Goal: Navigation & Orientation: Find specific page/section

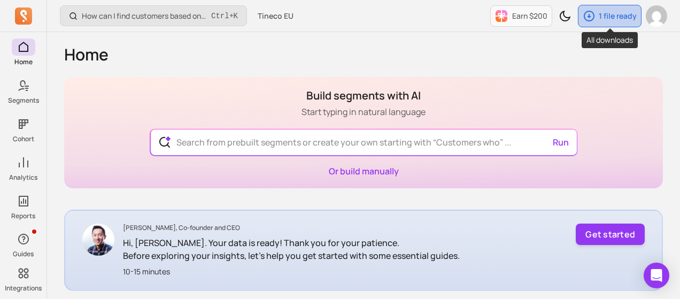
click at [623, 10] on div "1 file ready" at bounding box center [609, 15] width 63 height 21
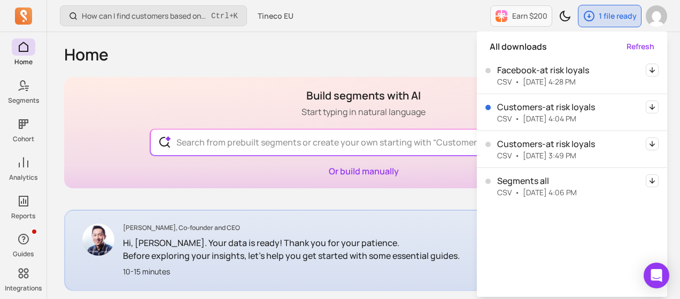
click at [551, 73] on p "Facebook-at risk loyals" at bounding box center [543, 70] width 92 height 13
click at [524, 70] on p "Facebook-at risk loyals" at bounding box center [543, 70] width 92 height 13
click at [554, 62] on div "Facebook-at risk loyals CSV • [DATE] 4:28 PM" at bounding box center [572, 75] width 190 height 36
click at [575, 69] on p "Facebook-at risk loyals" at bounding box center [543, 70] width 92 height 13
drag, startPoint x: 497, startPoint y: 69, endPoint x: 588, endPoint y: 68, distance: 91.9
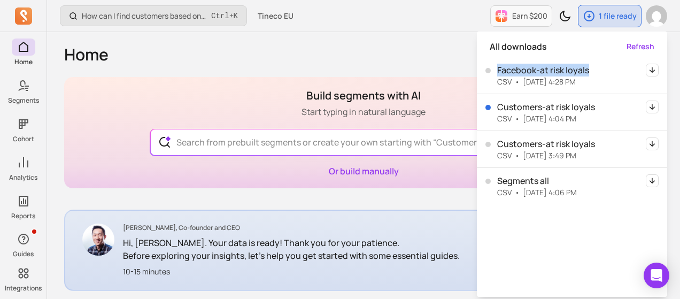
click at [588, 68] on div "Facebook-at risk loyals CSV • [DATE] 4:28 PM" at bounding box center [537, 76] width 104 height 24
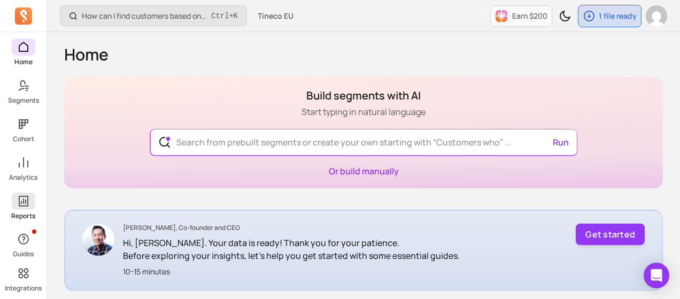
click at [19, 211] on link "Reports" at bounding box center [23, 206] width 47 height 28
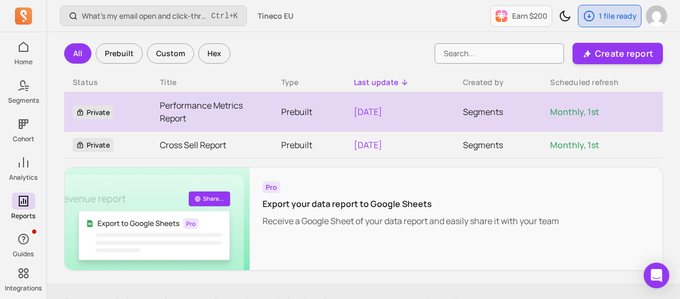
scroll to position [73, 0]
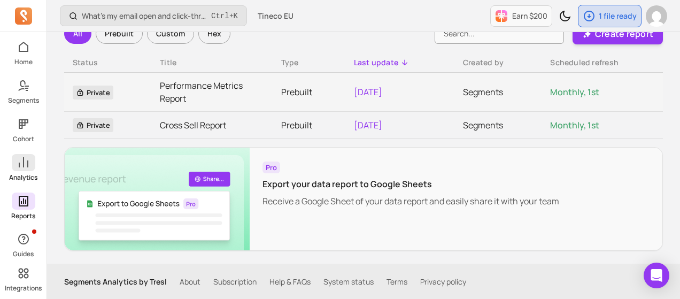
click at [16, 162] on span at bounding box center [24, 162] width 24 height 17
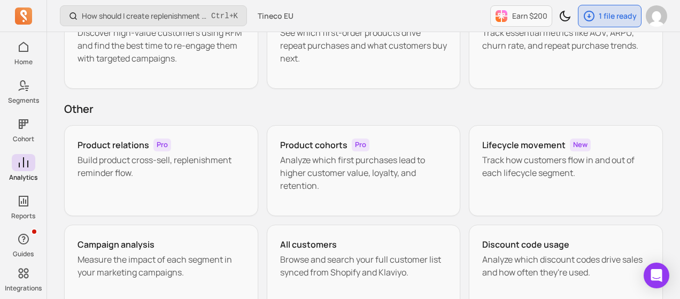
scroll to position [214, 0]
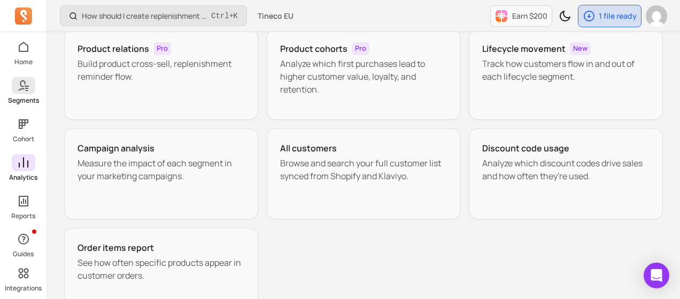
click at [33, 96] on p "Segments" at bounding box center [23, 100] width 31 height 9
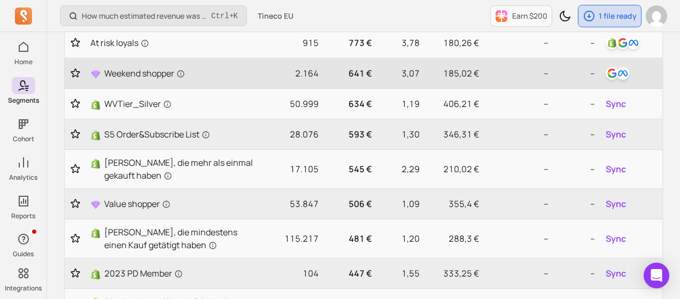
scroll to position [267, 0]
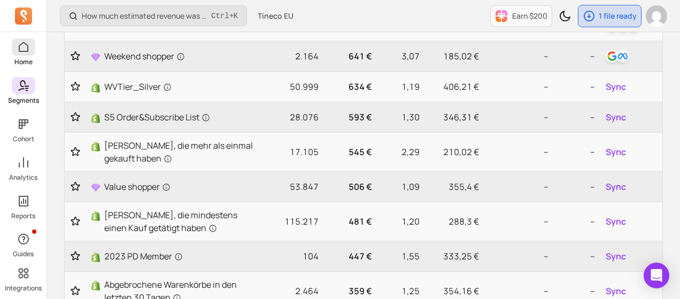
click at [18, 60] on p "Home" at bounding box center [23, 62] width 18 height 9
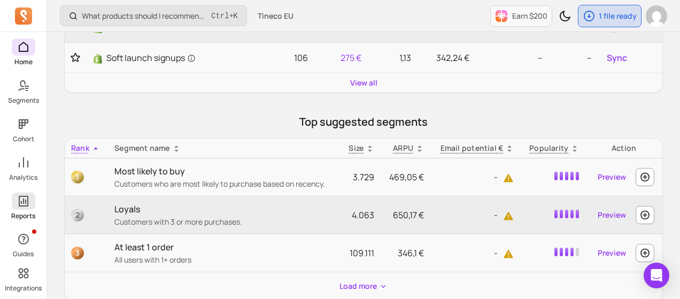
click at [24, 200] on icon at bounding box center [24, 201] width 10 height 11
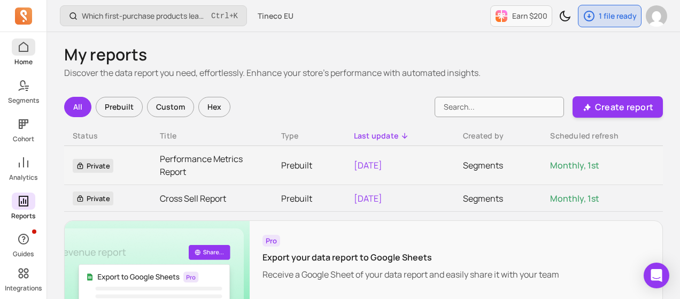
click at [27, 44] on icon at bounding box center [23, 47] width 13 height 13
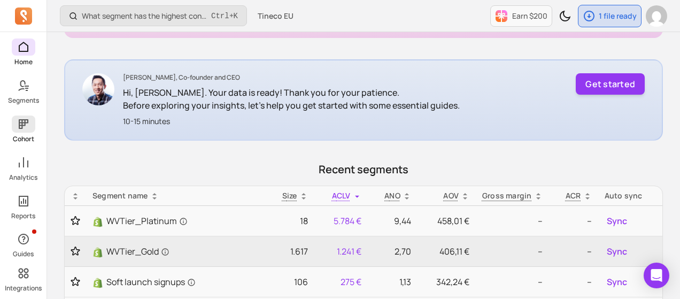
scroll to position [160, 0]
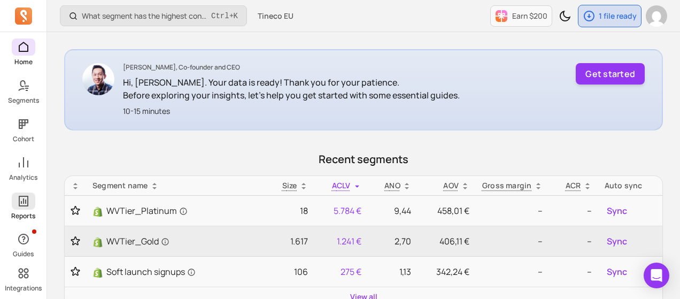
click at [26, 204] on icon at bounding box center [23, 201] width 13 height 13
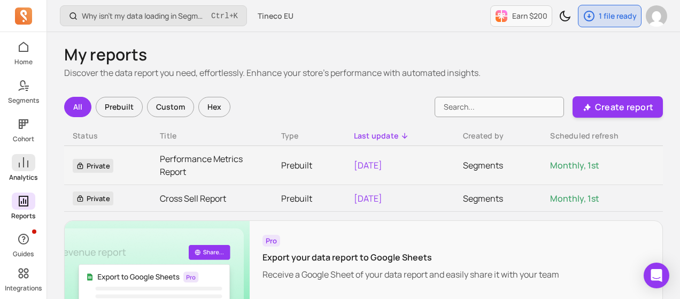
click at [24, 173] on p "Analytics" at bounding box center [23, 177] width 28 height 9
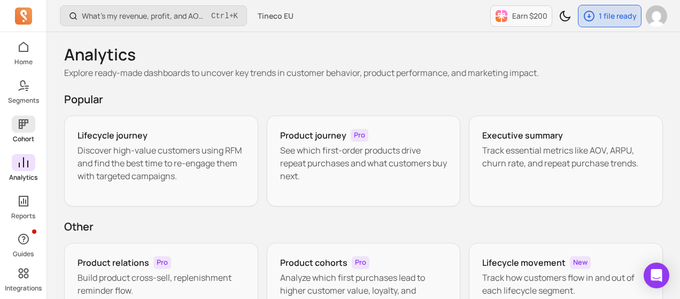
click at [19, 132] on span at bounding box center [24, 123] width 24 height 17
